Goal: Information Seeking & Learning: Learn about a topic

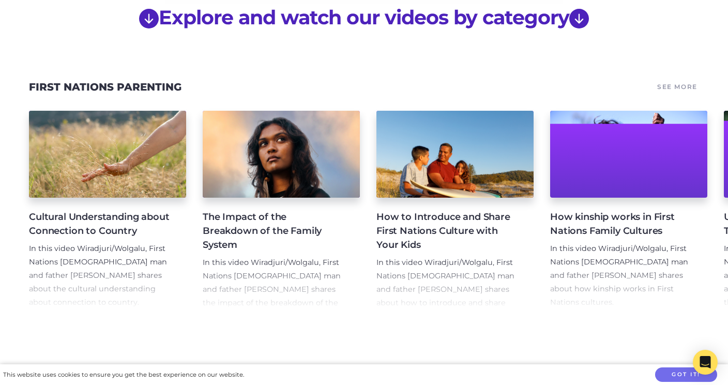
scroll to position [876, 0]
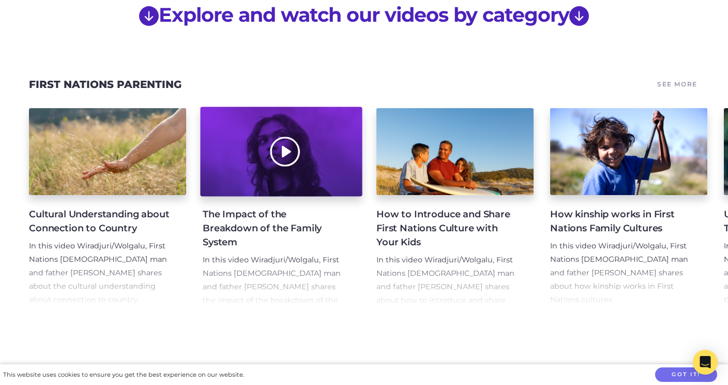
click at [287, 142] on div at bounding box center [281, 152] width 162 height 90
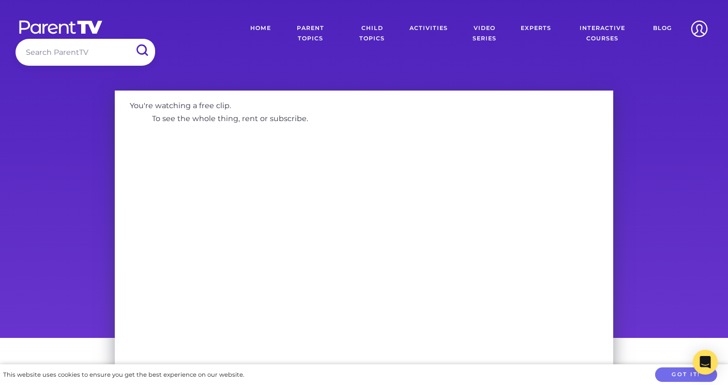
click at [373, 27] on link "Child Topics" at bounding box center [372, 34] width 59 height 36
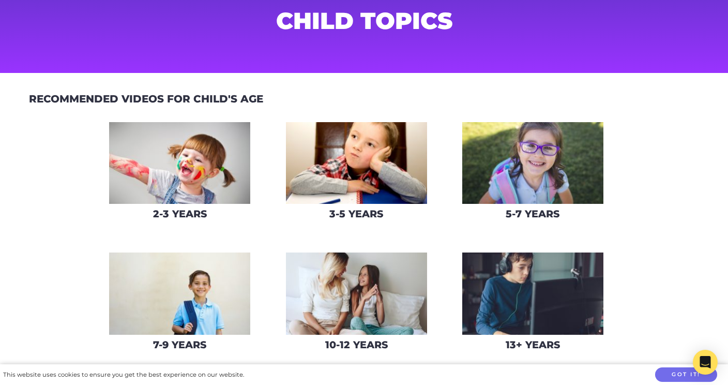
scroll to position [61, 0]
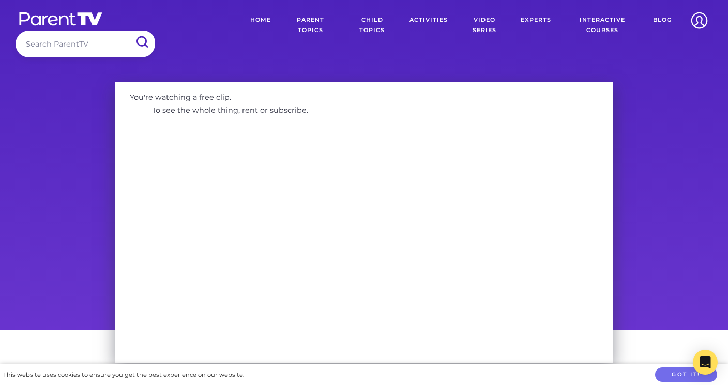
scroll to position [9, 0]
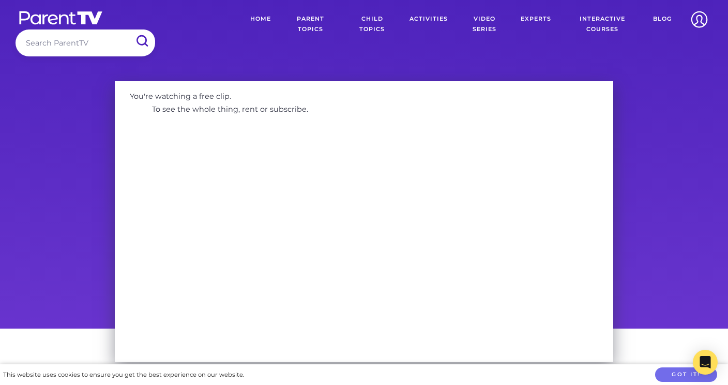
click at [256, 16] on link "Home" at bounding box center [261, 24] width 36 height 36
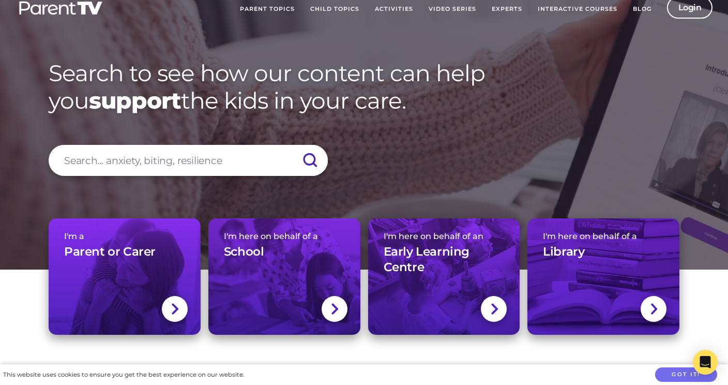
scroll to position [23, 0]
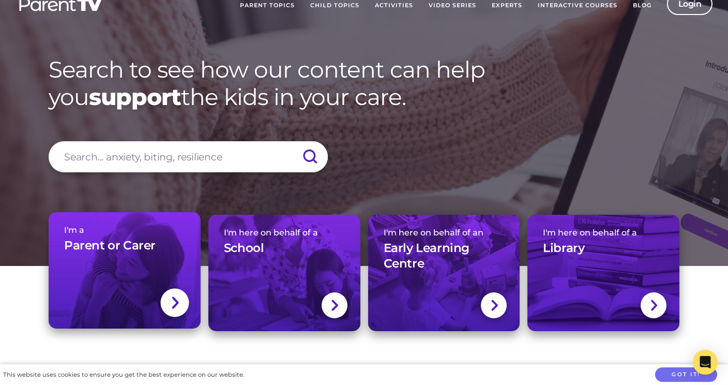
click at [106, 261] on link "I'm a Parent or Carer" at bounding box center [125, 270] width 152 height 116
